Goal: Check status

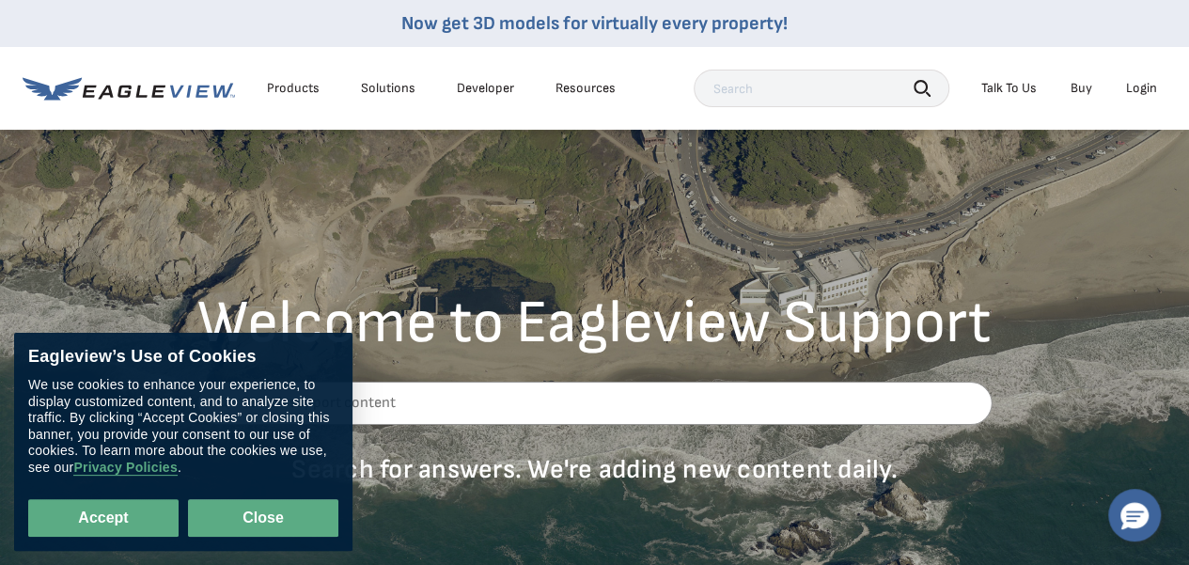
click at [320, 517] on button "Close" at bounding box center [263, 518] width 150 height 38
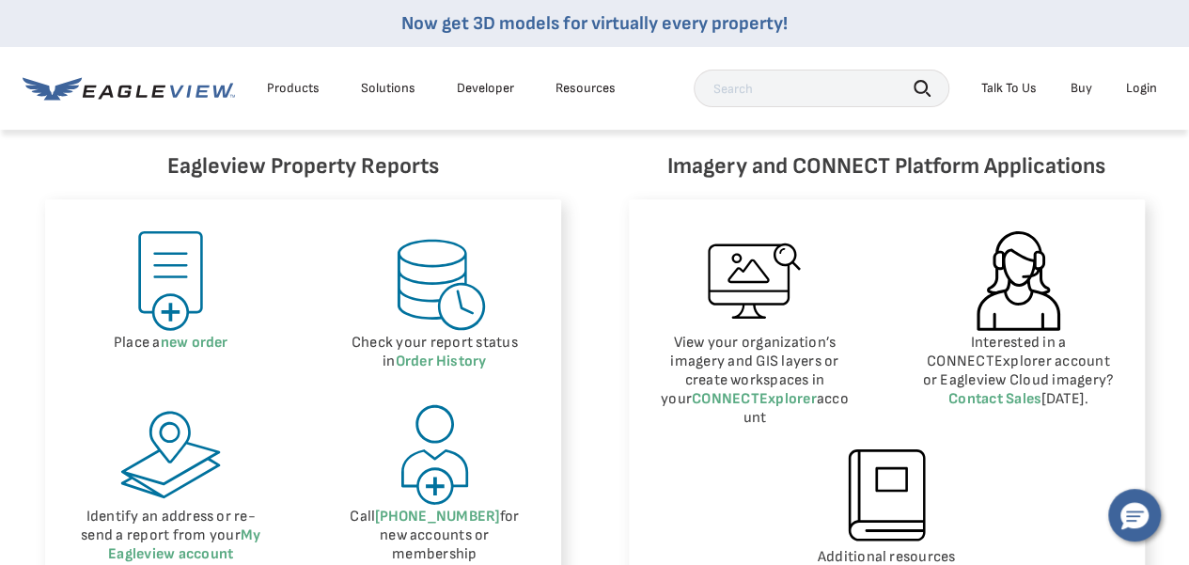
scroll to position [846, 0]
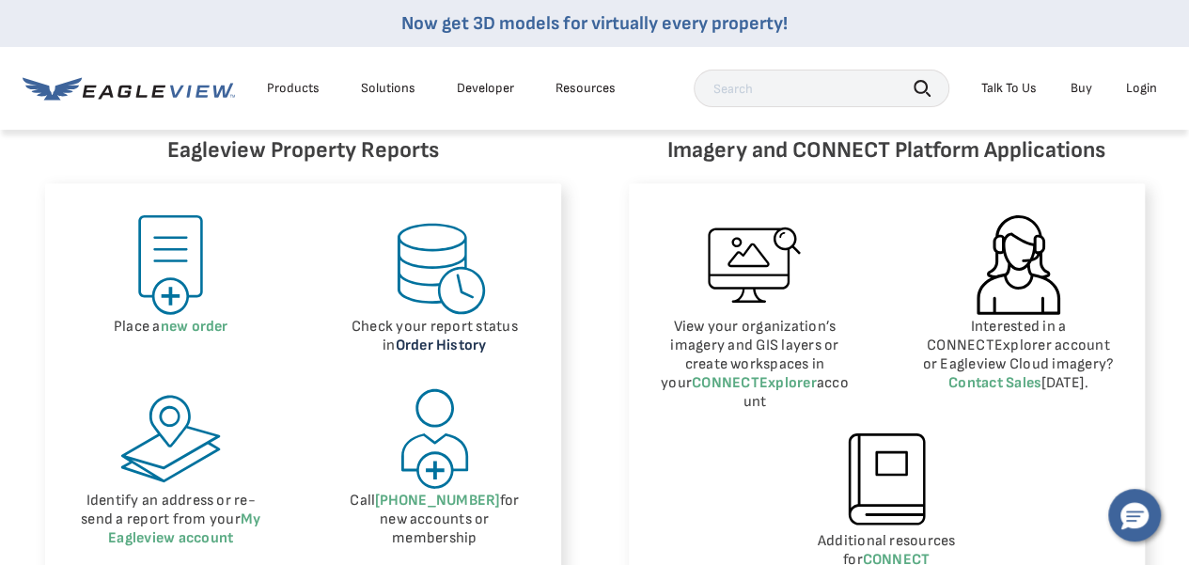
click at [462, 342] on link "Order History" at bounding box center [440, 345] width 91 height 18
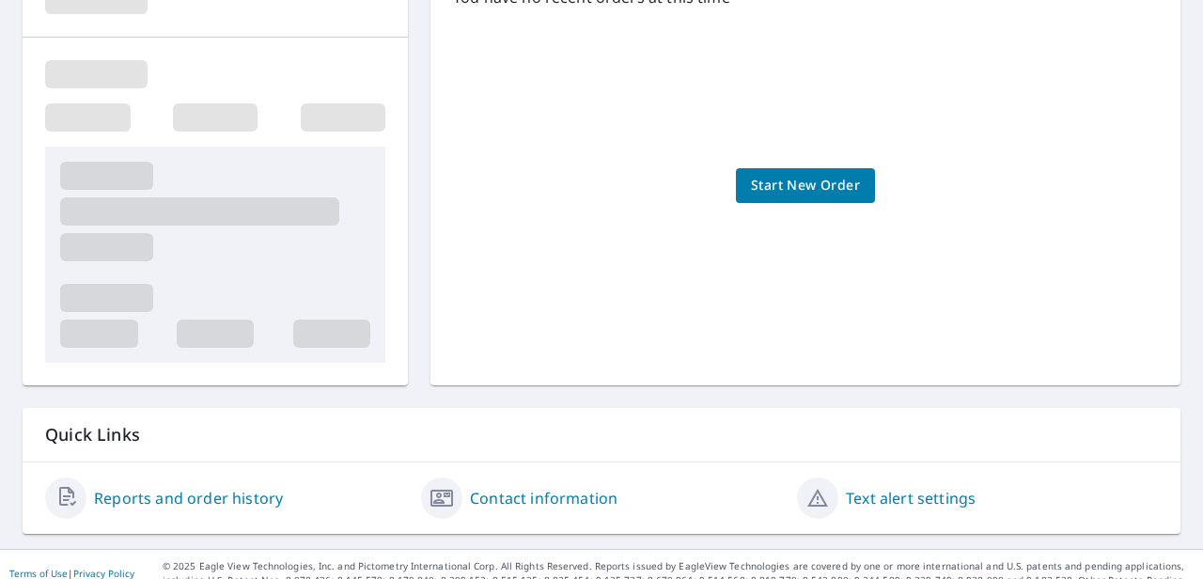
scroll to position [305, 0]
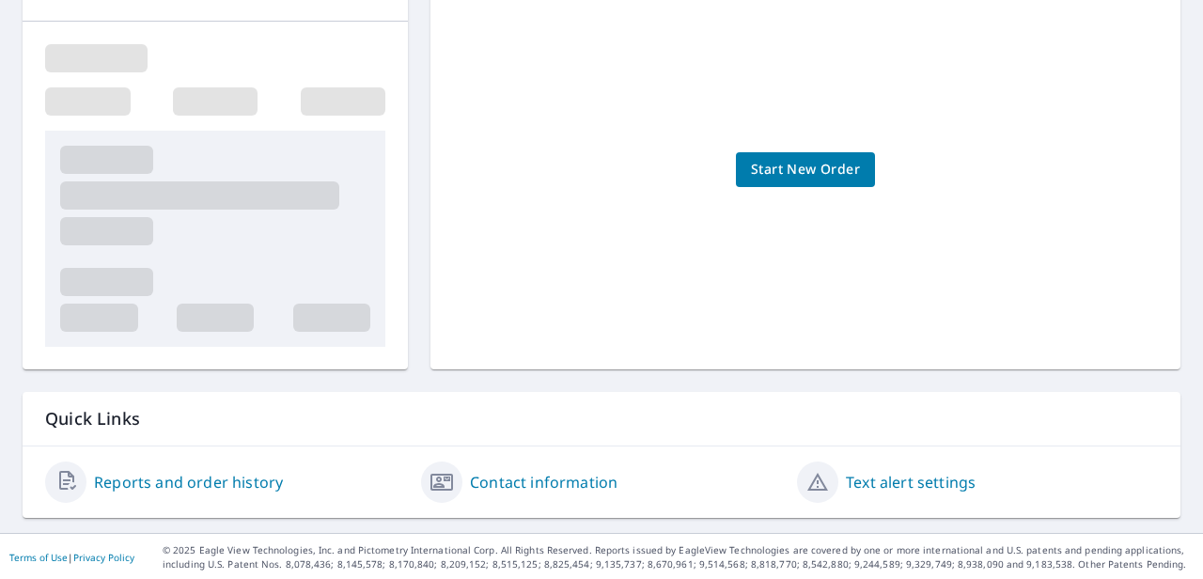
click at [210, 477] on link "Reports and order history" at bounding box center [188, 482] width 189 height 23
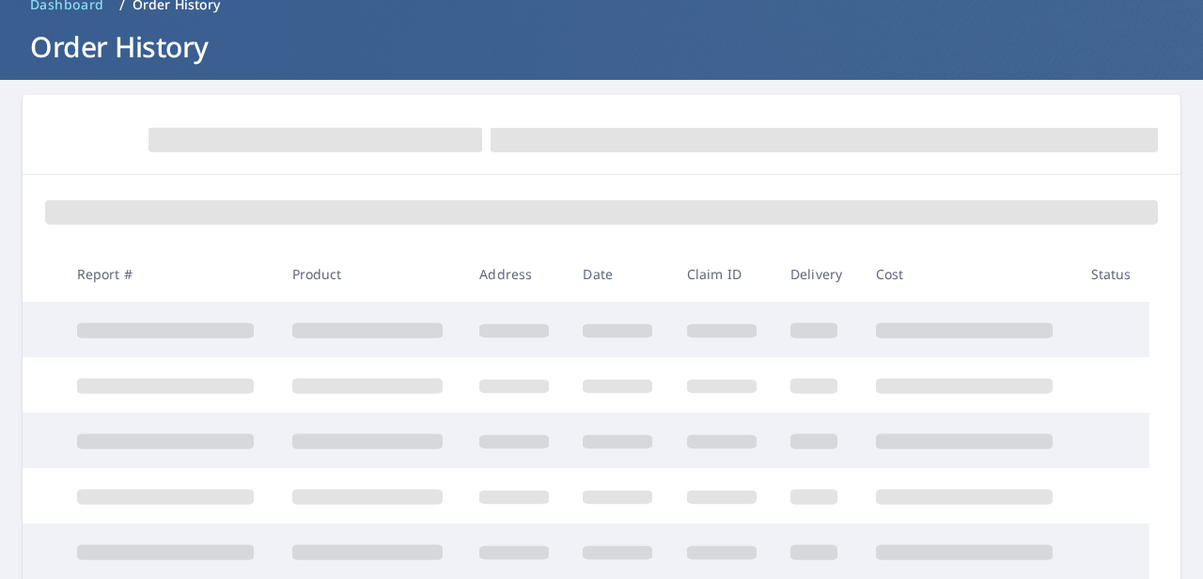
scroll to position [188, 0]
